Goal: Find specific page/section: Find specific page/section

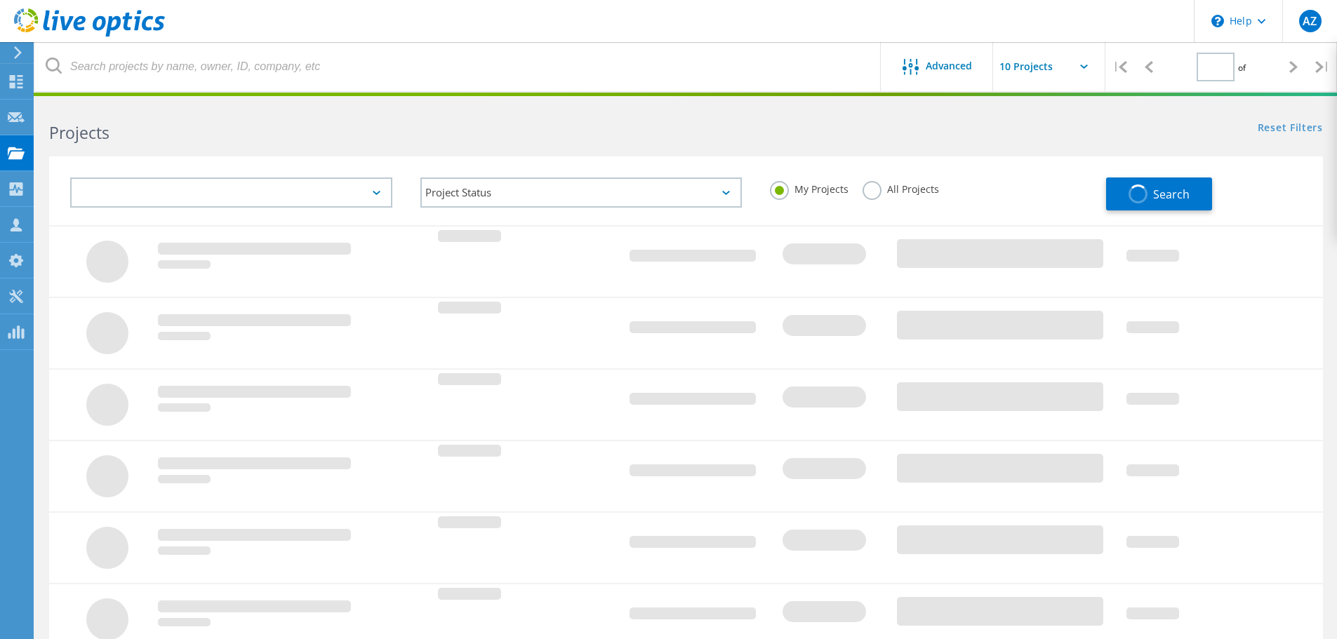
type input "1"
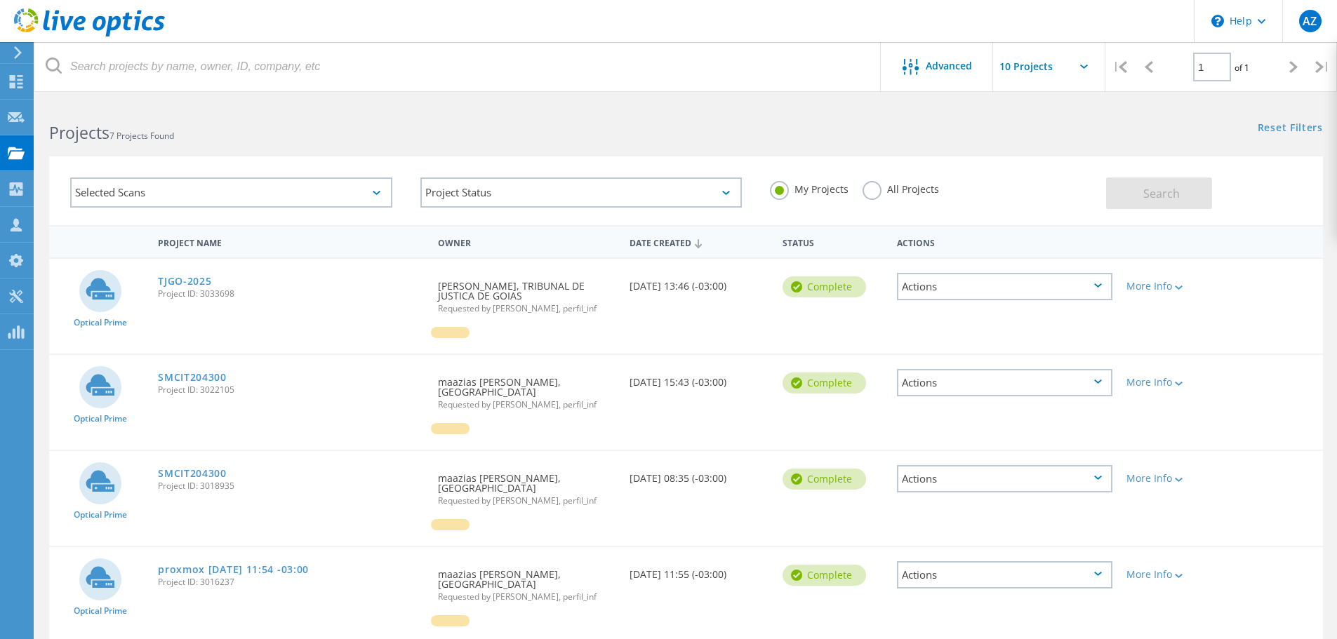
click at [263, 199] on div "Selected Scans" at bounding box center [231, 193] width 322 height 30
click at [0, 0] on div "Projects" at bounding box center [0, 0] width 0 height 0
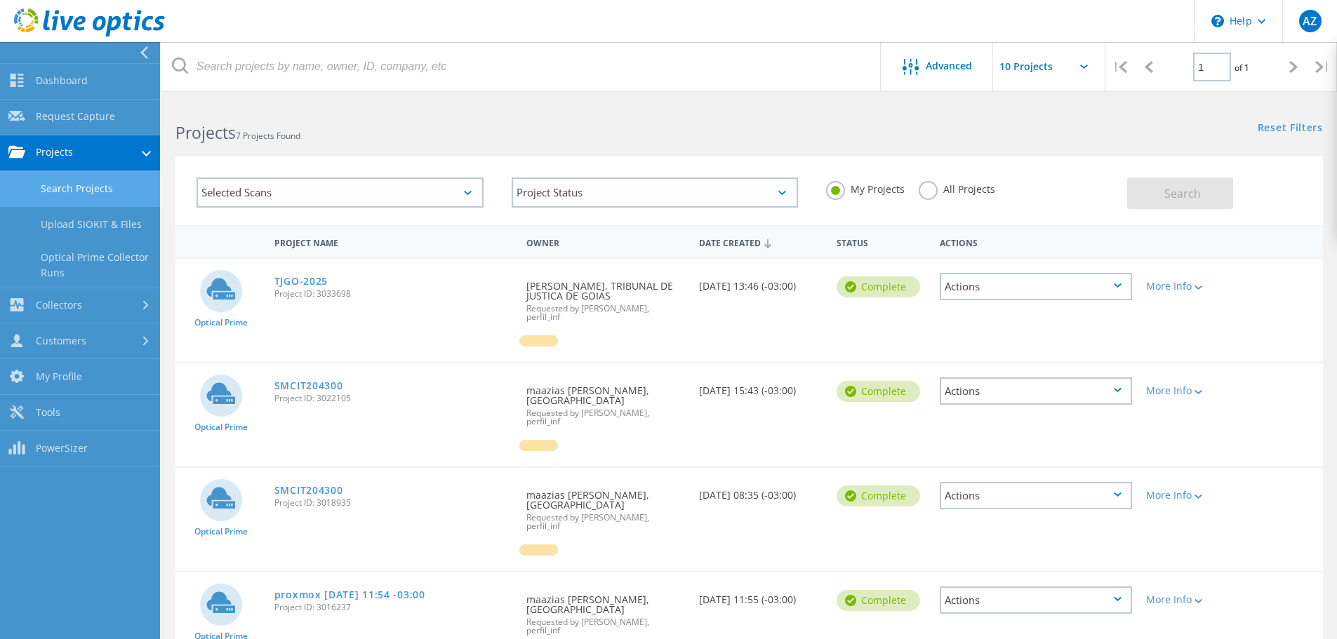
click at [70, 185] on link "Search Projects" at bounding box center [80, 189] width 160 height 36
click at [81, 192] on link "Search Projects" at bounding box center [80, 189] width 160 height 36
click at [930, 192] on label "All Projects" at bounding box center [957, 187] width 76 height 13
click at [0, 0] on input "All Projects" at bounding box center [0, 0] width 0 height 0
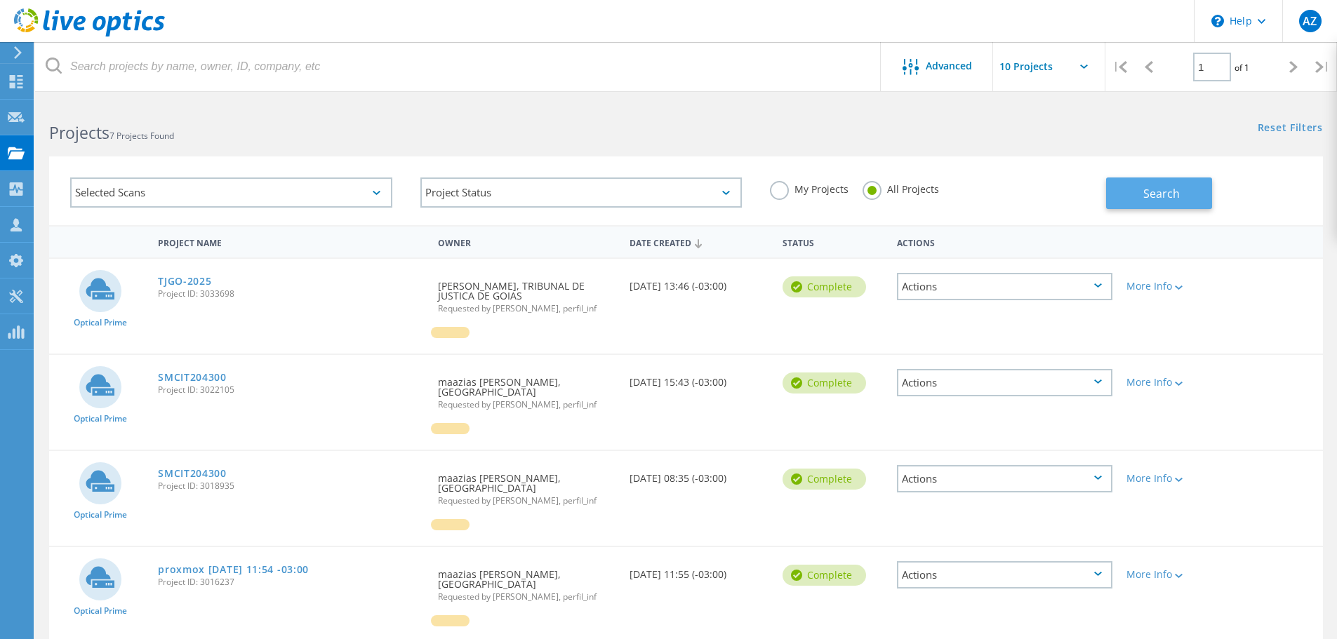
click at [1131, 199] on button "Search" at bounding box center [1159, 194] width 106 height 32
click at [749, 138] on div "Projects 333 Projects Found Reset Filters Show Filters" at bounding box center [686, 120] width 1302 height 37
click at [786, 194] on label "My Projects" at bounding box center [809, 187] width 79 height 13
click at [0, 0] on input "My Projects" at bounding box center [0, 0] width 0 height 0
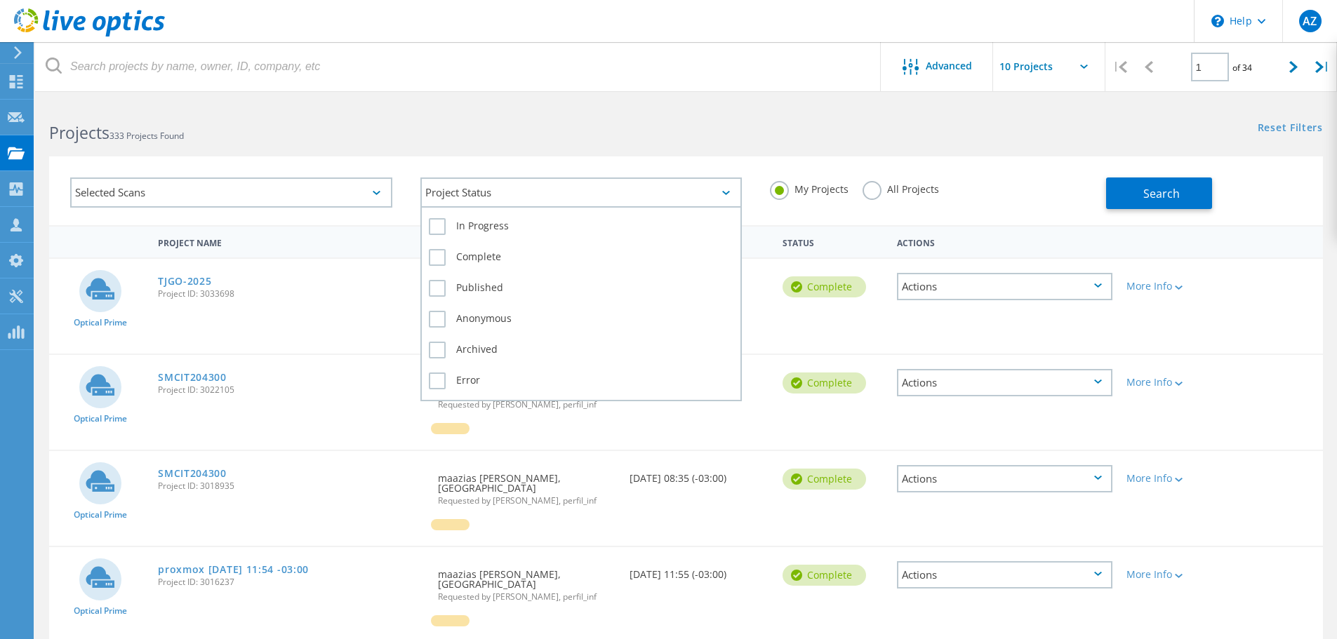
click at [521, 194] on div "Project Status" at bounding box center [581, 193] width 322 height 30
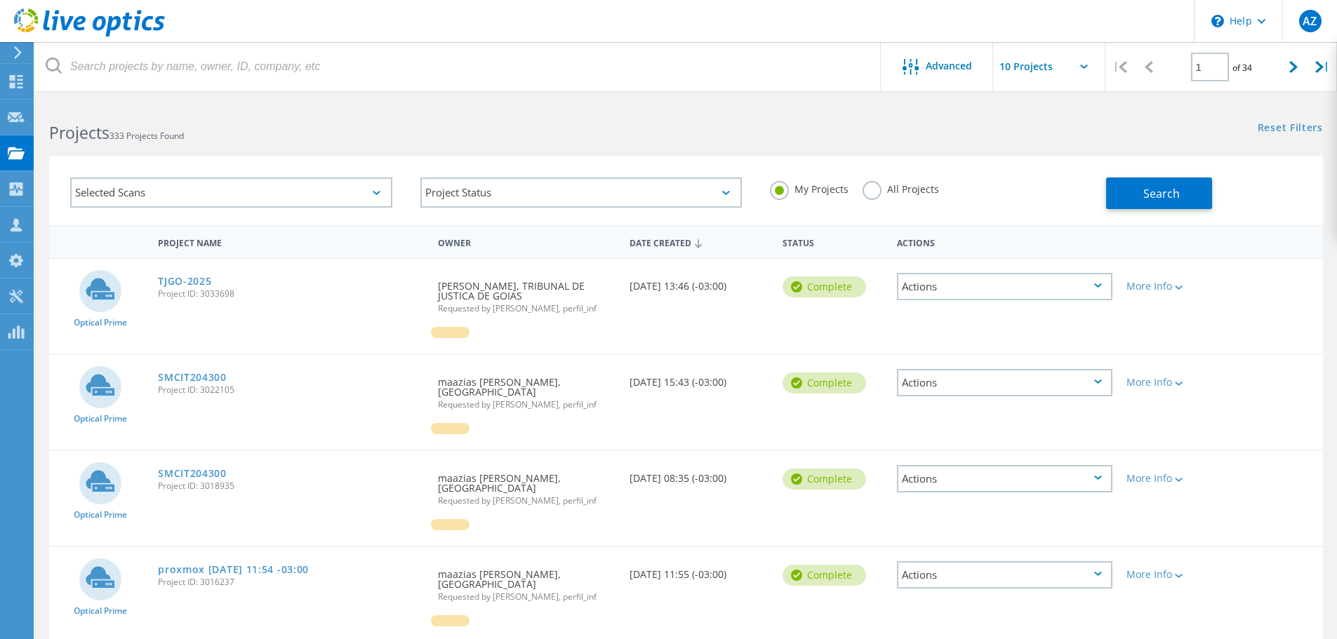
click at [896, 188] on label "All Projects" at bounding box center [900, 187] width 76 height 13
click at [0, 0] on input "All Projects" at bounding box center [0, 0] width 0 height 0
click at [1309, 124] on link "Reset Filters" at bounding box center [1290, 129] width 65 height 12
click at [1307, 126] on link "Reset Filters" at bounding box center [1290, 129] width 65 height 12
click at [1165, 185] on button "Search" at bounding box center [1159, 194] width 106 height 32
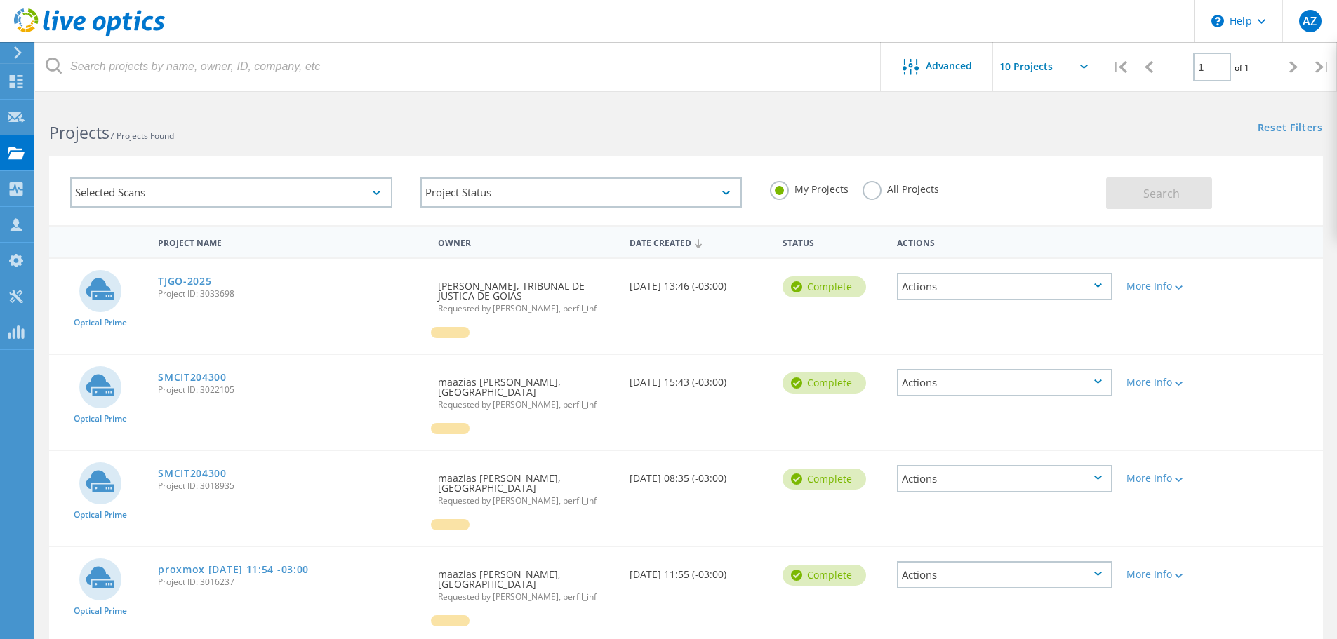
click at [874, 192] on label "All Projects" at bounding box center [900, 187] width 76 height 13
click at [0, 0] on input "All Projects" at bounding box center [0, 0] width 0 height 0
click at [1154, 189] on span "Search" at bounding box center [1161, 193] width 36 height 15
click at [1090, 71] on input "text" at bounding box center [1063, 66] width 140 height 49
click at [1048, 172] on div "Show 40 Projects" at bounding box center [1063, 172] width 139 height 23
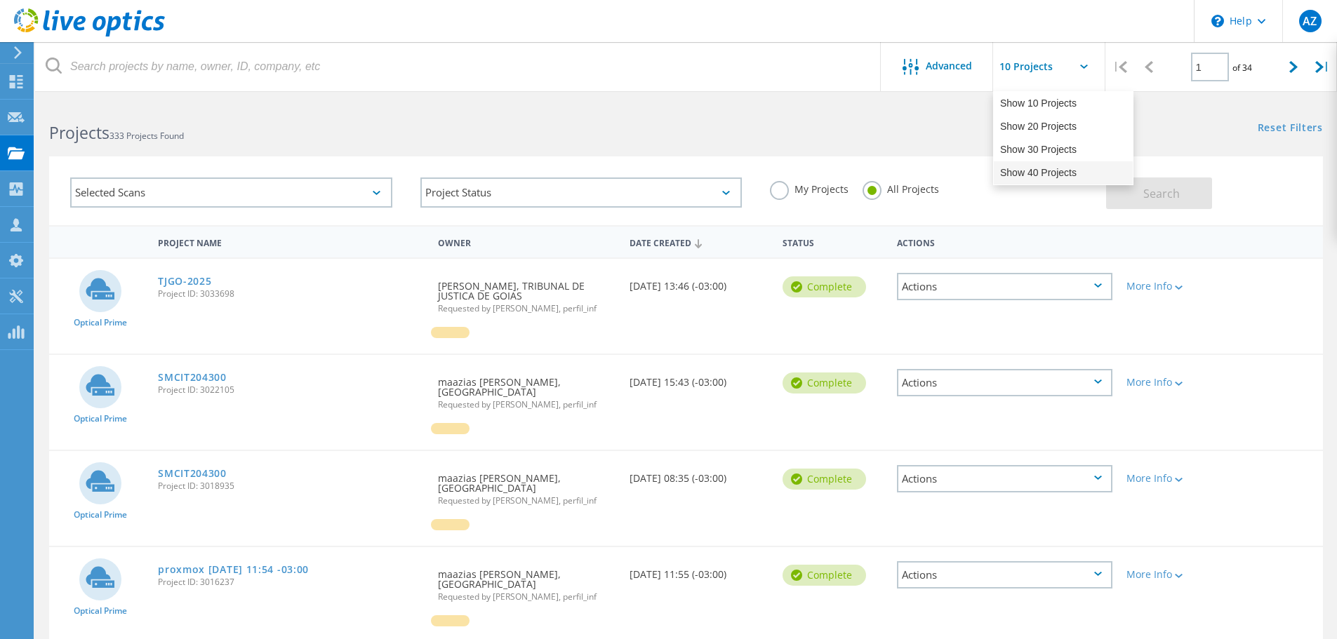
type input "Show 40 Projects"
click at [992, 144] on div "Selected Scans Project Status In Progress Complete Published Anonymous Archived…" at bounding box center [686, 182] width 1302 height 86
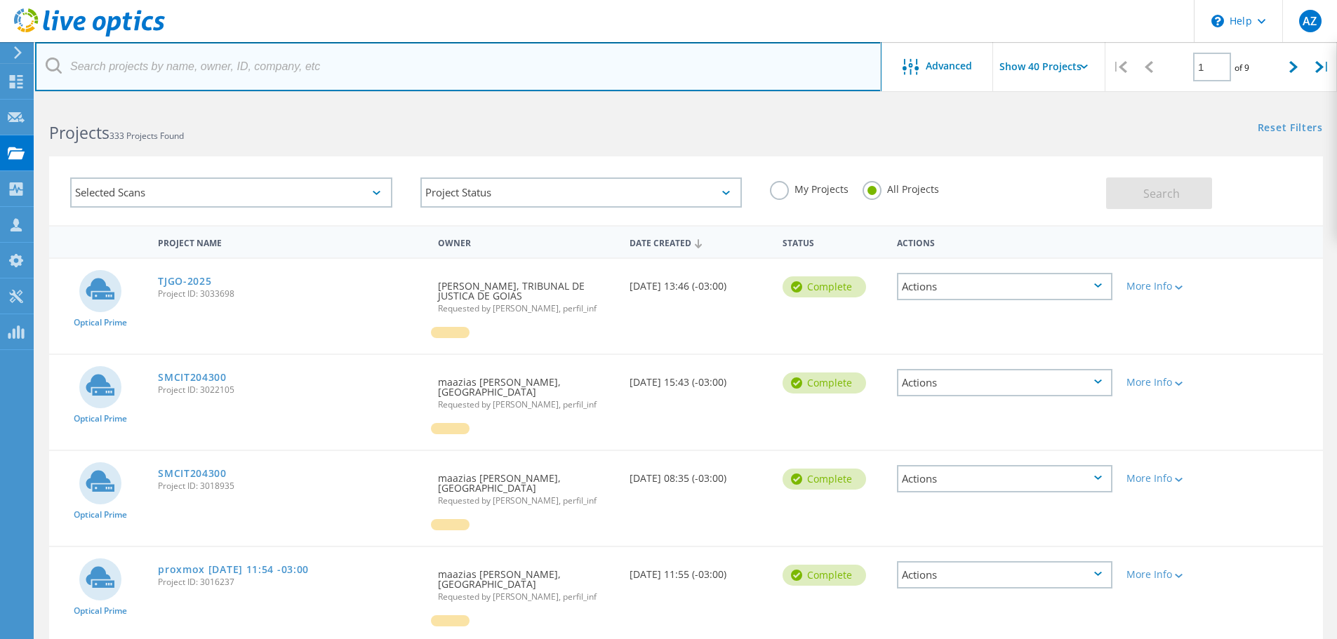
click at [418, 82] on input "text" at bounding box center [458, 66] width 846 height 49
type input "arapong"
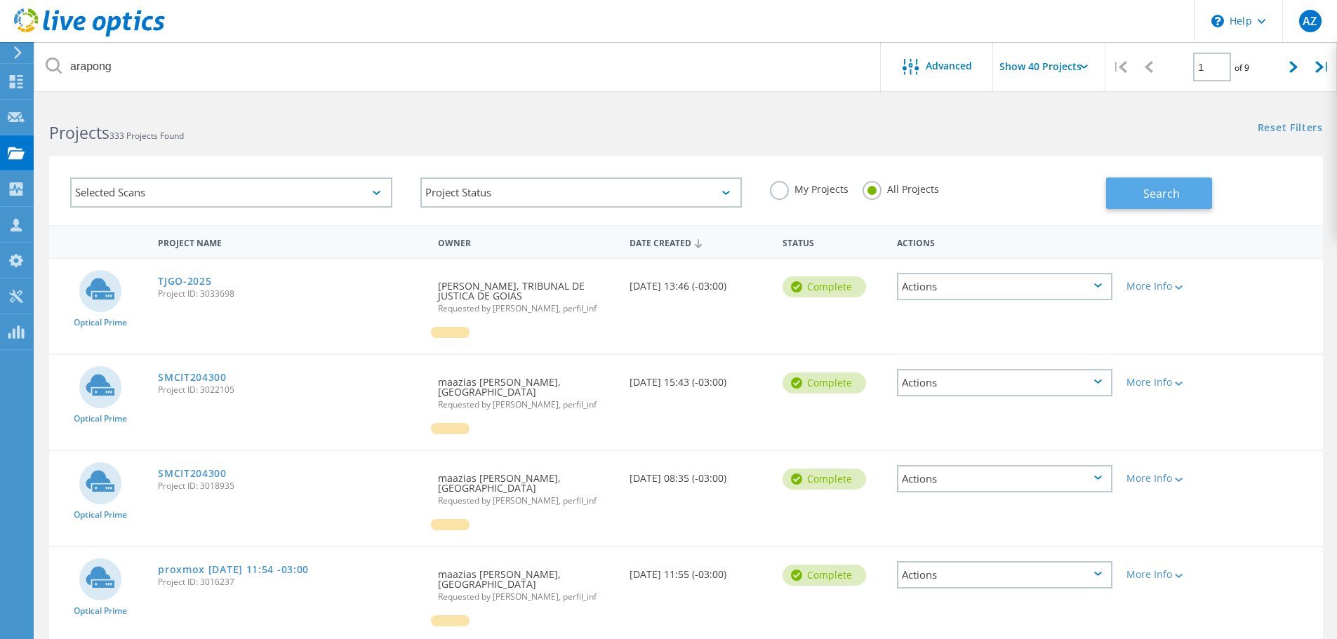
click at [1178, 199] on span "Search" at bounding box center [1161, 193] width 36 height 15
